Goal: Information Seeking & Learning: Learn about a topic

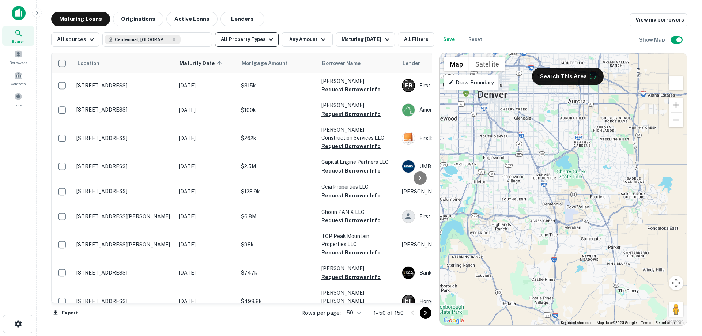
click at [250, 39] on button "All Property Types" at bounding box center [247, 39] width 64 height 15
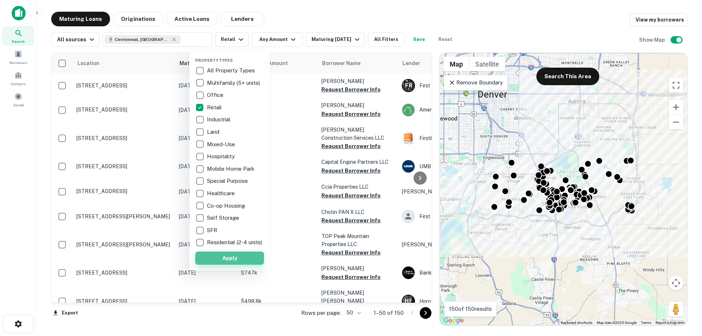
click at [234, 262] on button "Apply" at bounding box center [229, 258] width 69 height 13
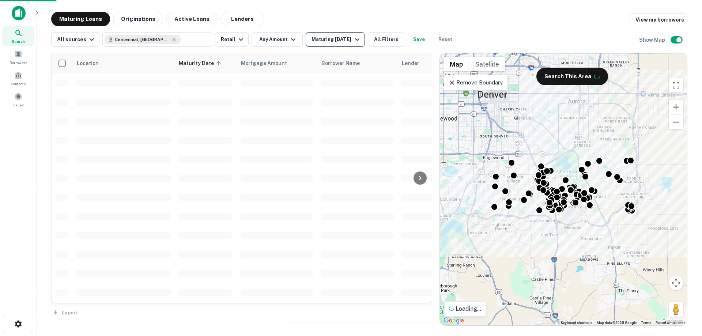
click at [333, 43] on div "Maturing [DATE]" at bounding box center [337, 39] width 50 height 9
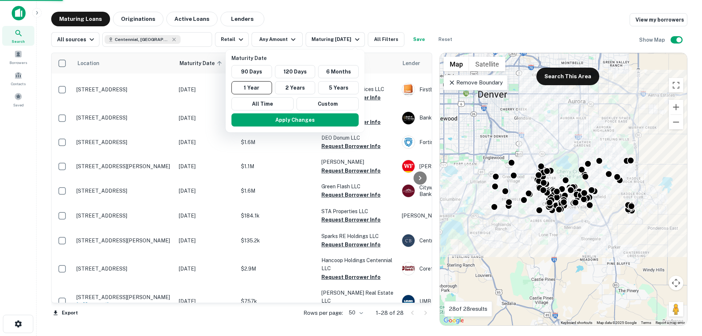
click at [246, 53] on div "Maturity Date 90 Days 120 Days 6 Months 1 Year 2 Years 5 Years All Time Custom …" at bounding box center [295, 91] width 139 height 83
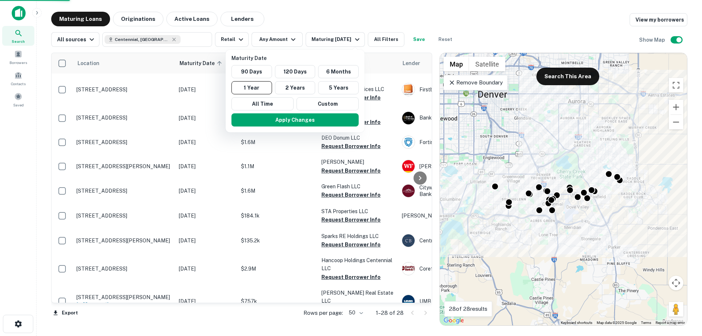
click at [371, 11] on div at bounding box center [351, 168] width 702 height 336
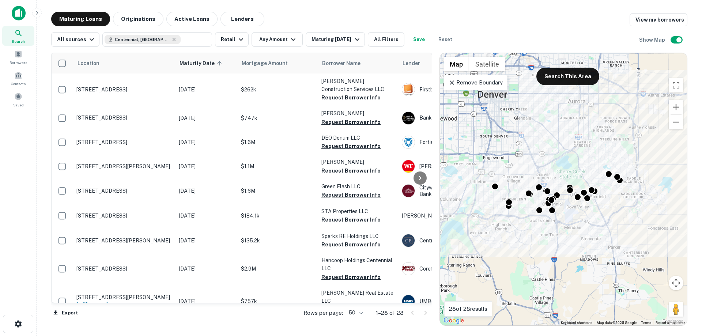
click at [386, 42] on button "All Filters" at bounding box center [386, 39] width 37 height 15
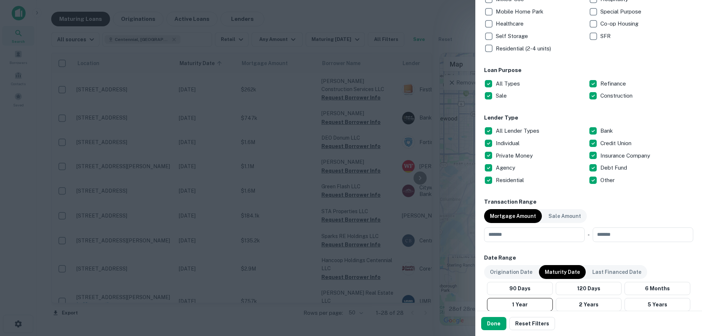
scroll to position [366, 0]
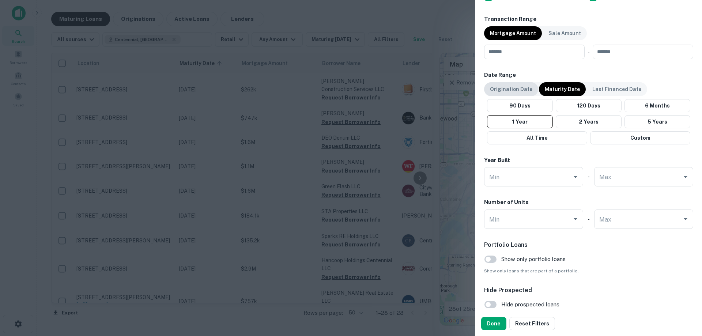
click at [518, 91] on p "Origination Date" at bounding box center [511, 89] width 42 height 8
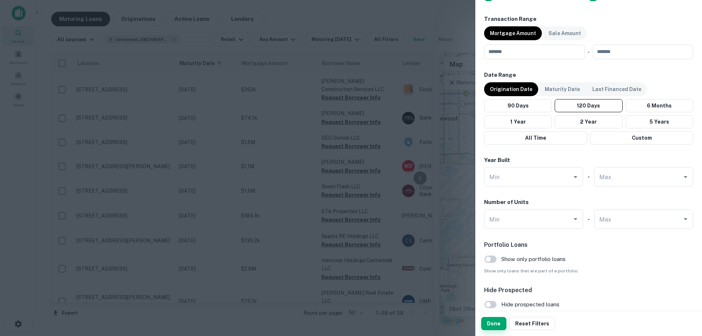
click at [499, 322] on button "Done" at bounding box center [493, 323] width 25 height 13
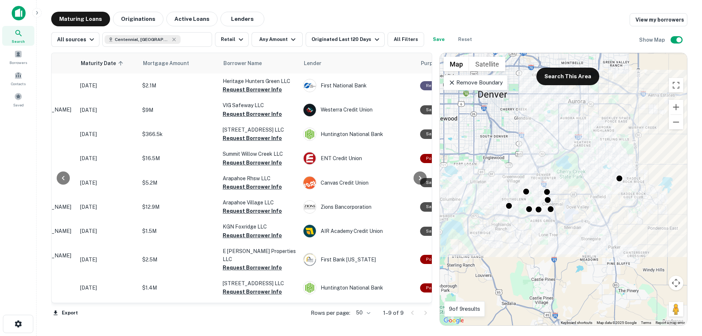
scroll to position [0, 99]
click at [363, 312] on body "Search Borrowers Contacts Saved Maturing Loans Originations Active Loans Lender…" at bounding box center [351, 168] width 702 height 336
click at [360, 320] on li "100" at bounding box center [362, 320] width 21 height 13
type input "**********"
click at [185, 41] on input "**********" at bounding box center [195, 39] width 28 height 10
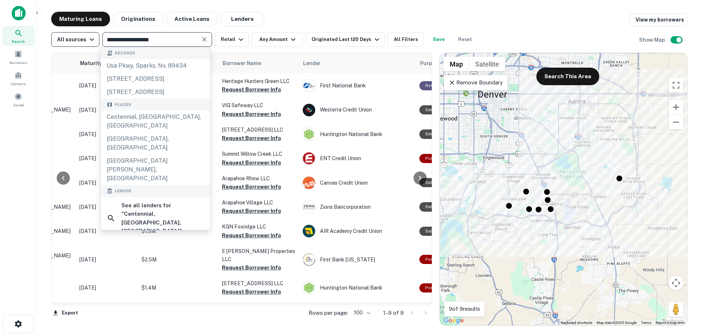
drag, startPoint x: 181, startPoint y: 41, endPoint x: 76, endPoint y: 42, distance: 104.6
click at [76, 42] on div "**********" at bounding box center [264, 39] width 426 height 15
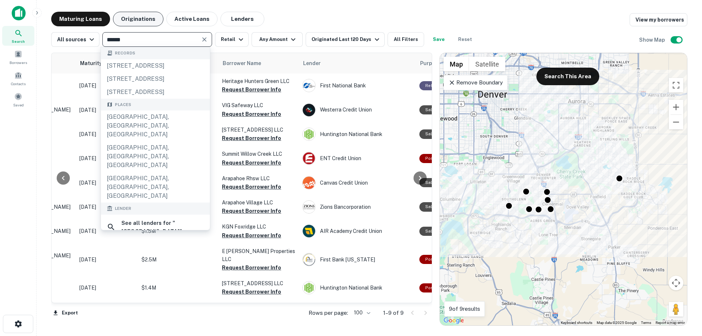
type input "******"
click at [133, 13] on button "Originations" at bounding box center [138, 19] width 50 height 15
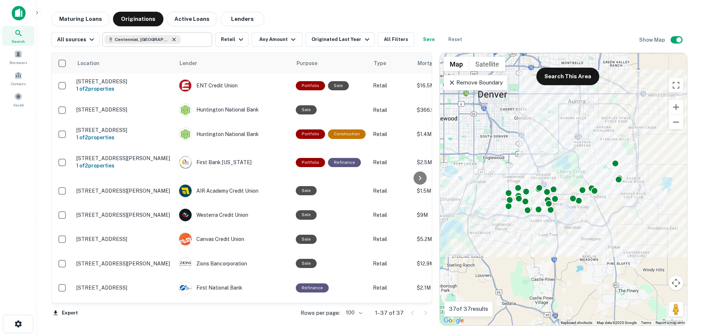
click at [171, 40] on icon at bounding box center [174, 40] width 6 height 6
type input "**********"
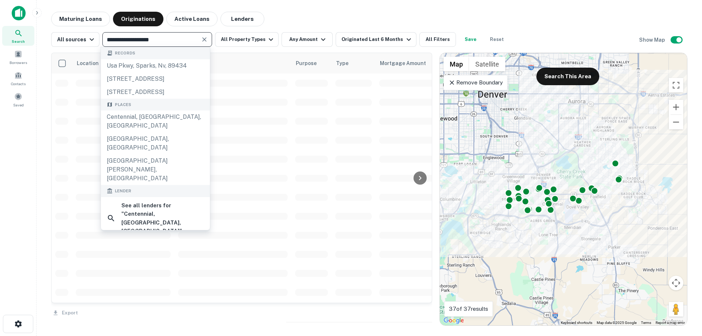
drag, startPoint x: 115, startPoint y: 36, endPoint x: 61, endPoint y: 30, distance: 54.1
click at [61, 30] on div "**********" at bounding box center [369, 36] width 636 height 20
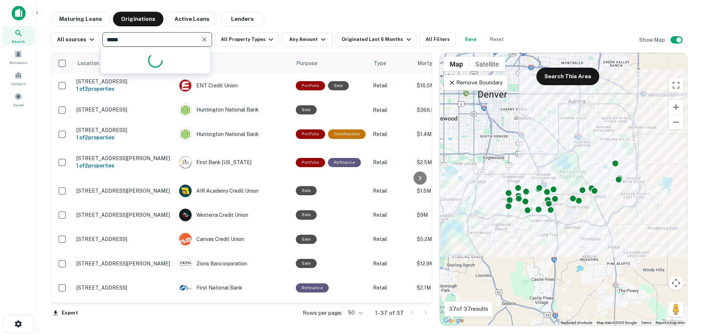
type input "******"
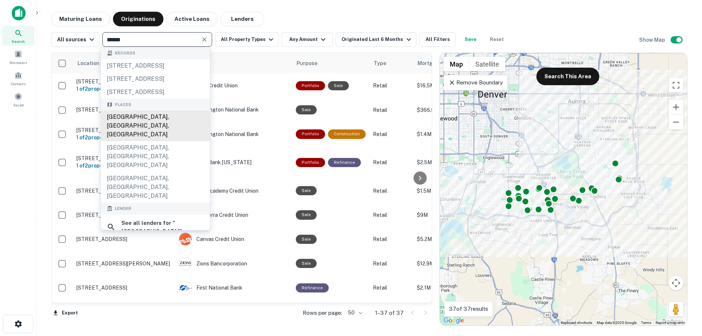
click at [134, 141] on div "[GEOGRAPHIC_DATA], [GEOGRAPHIC_DATA], [GEOGRAPHIC_DATA]" at bounding box center [155, 125] width 109 height 31
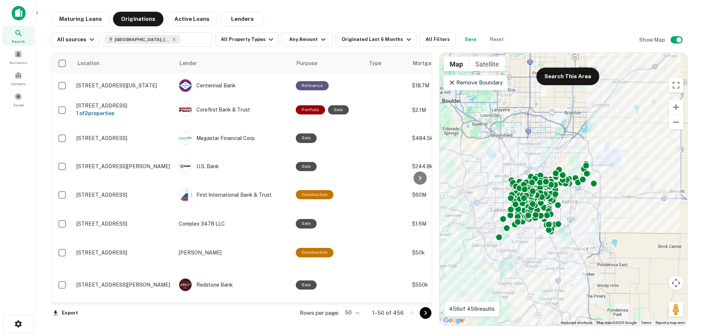
type input "**********"
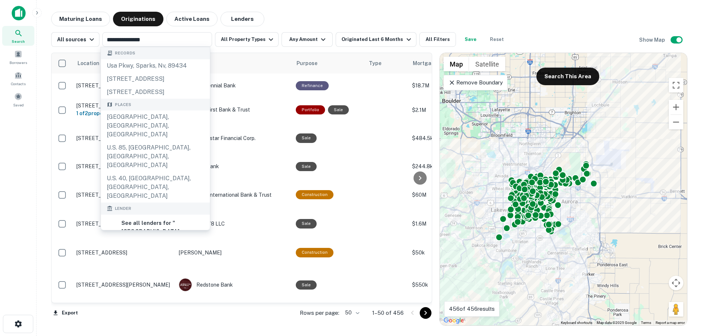
click at [318, 14] on div "Maturing Loans Originations Active Loans Lenders" at bounding box center [369, 19] width 636 height 15
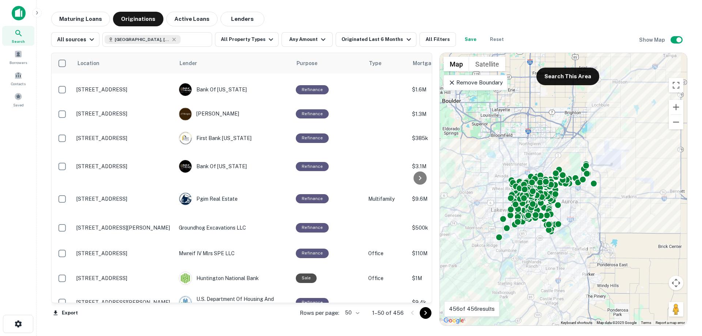
scroll to position [238, 0]
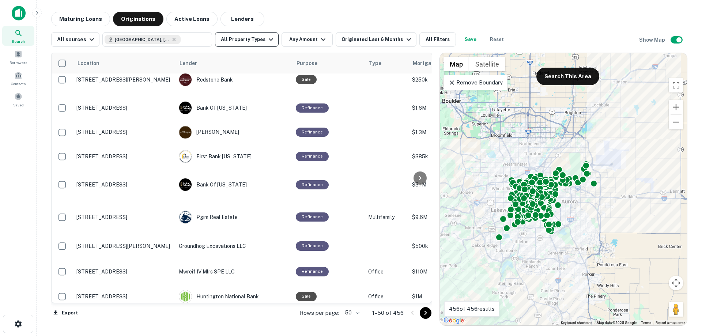
click at [253, 43] on button "All Property Types" at bounding box center [247, 39] width 64 height 15
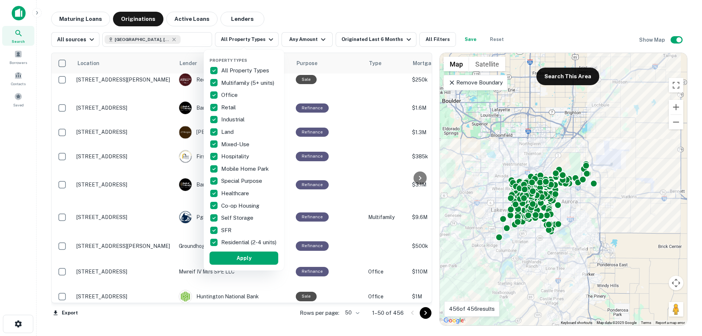
click at [235, 73] on p "All Property Types" at bounding box center [245, 70] width 49 height 9
click at [222, 113] on div "Retail" at bounding box center [243, 107] width 69 height 12
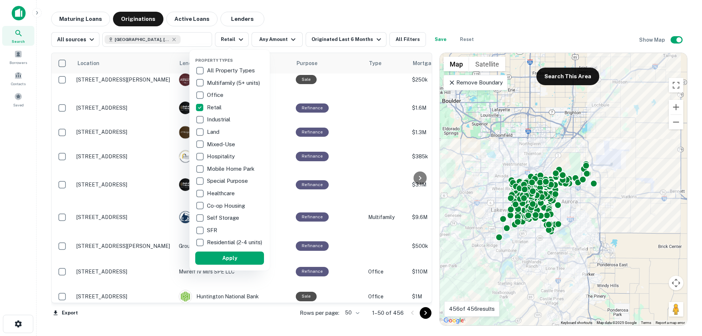
click at [233, 265] on button "Apply" at bounding box center [229, 258] width 69 height 13
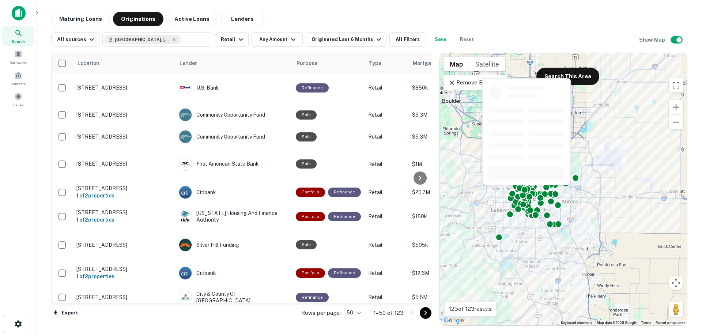
scroll to position [603, 0]
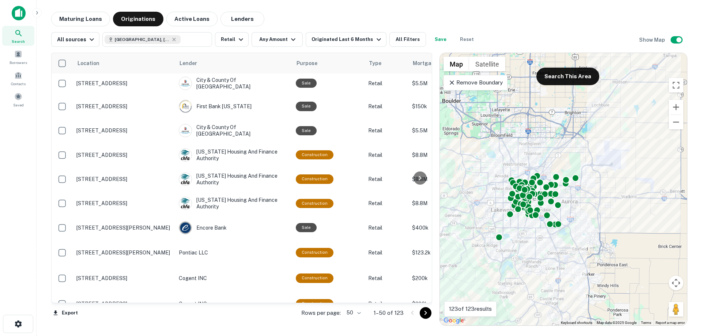
drag, startPoint x: 427, startPoint y: 204, endPoint x: 427, endPoint y: 79, distance: 124.3
click at [427, 79] on div at bounding box center [420, 178] width 15 height 250
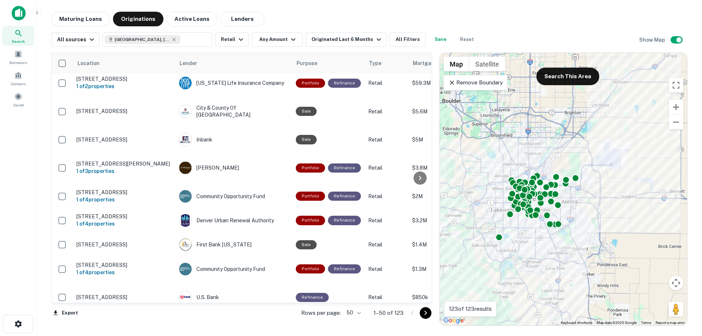
scroll to position [0, 0]
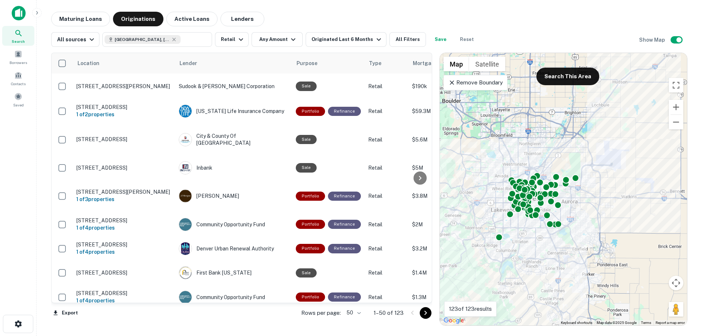
drag, startPoint x: 427, startPoint y: 89, endPoint x: 426, endPoint y: 95, distance: 6.3
click at [426, 95] on div at bounding box center [420, 178] width 15 height 250
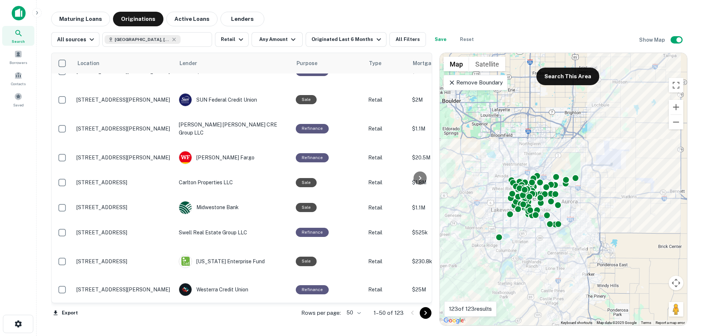
scroll to position [1032, 0]
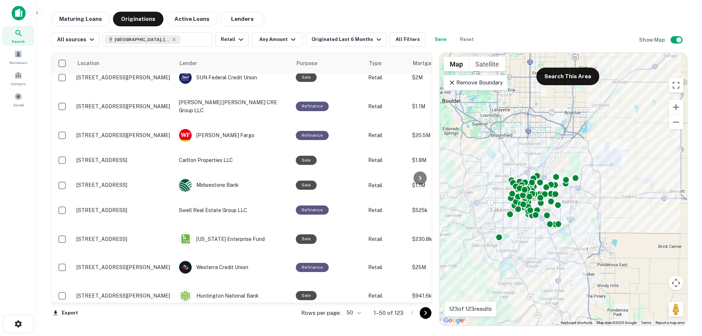
click at [422, 314] on icon "Go to next page" at bounding box center [425, 313] width 9 height 9
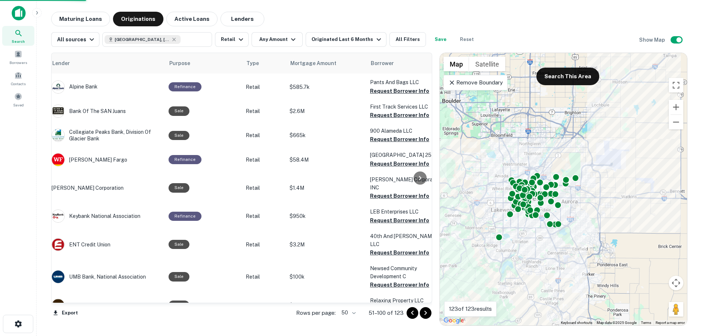
scroll to position [1032, 165]
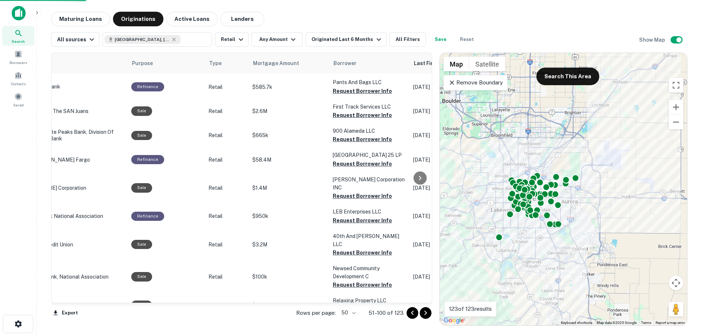
drag, startPoint x: 427, startPoint y: 284, endPoint x: 358, endPoint y: 263, distance: 72.4
click at [426, 133] on div at bounding box center [420, 178] width 15 height 250
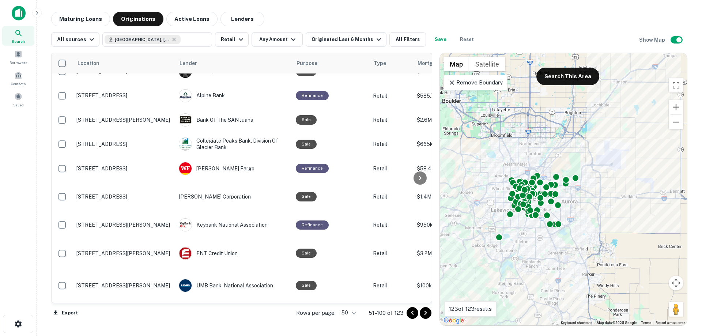
scroll to position [1038, 0]
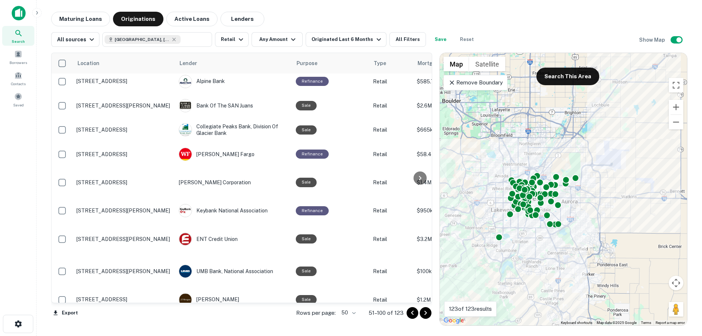
drag, startPoint x: 425, startPoint y: 315, endPoint x: 700, endPoint y: 189, distance: 302.8
click at [425, 315] on icon "Go to next page" at bounding box center [425, 313] width 9 height 9
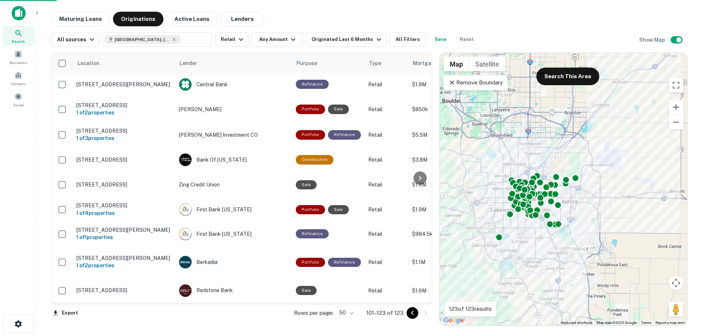
scroll to position [365, 0]
